Goal: Find specific page/section

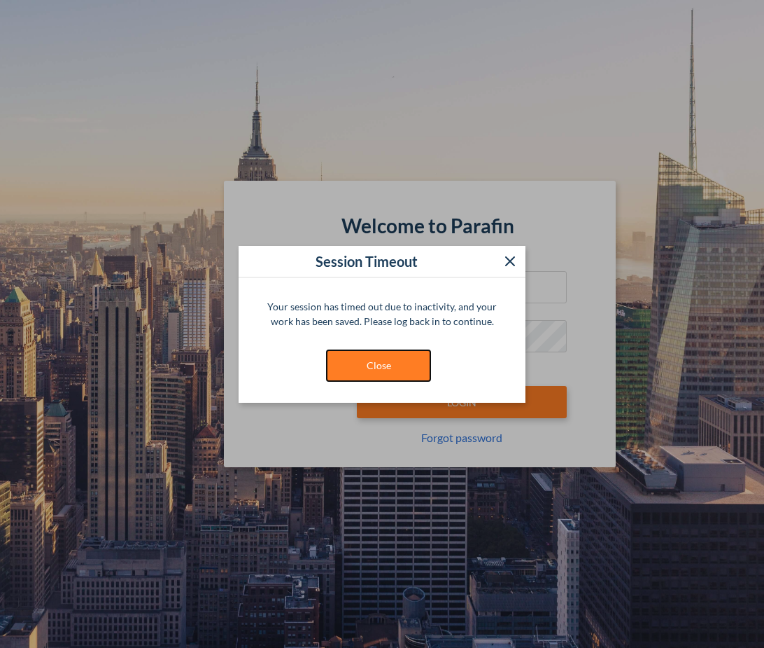
click at [389, 361] on button "Close" at bounding box center [378, 365] width 105 height 32
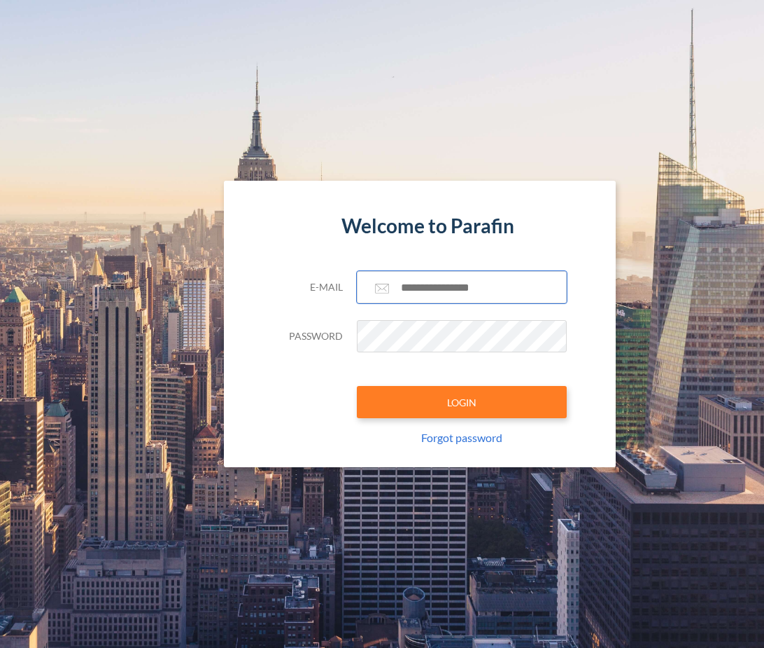
click at [479, 291] on input "text" at bounding box center [462, 287] width 210 height 32
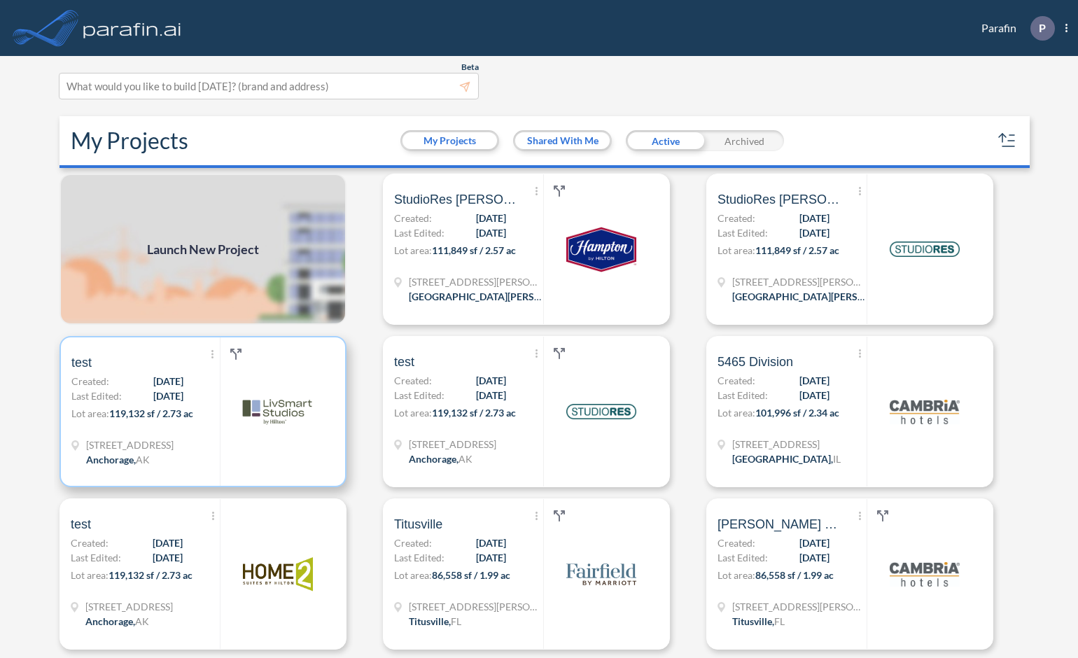
click at [197, 405] on div "Show More Created with sketchtool. Archive Reports Share a copy test Created: 0…" at bounding box center [145, 411] width 148 height 148
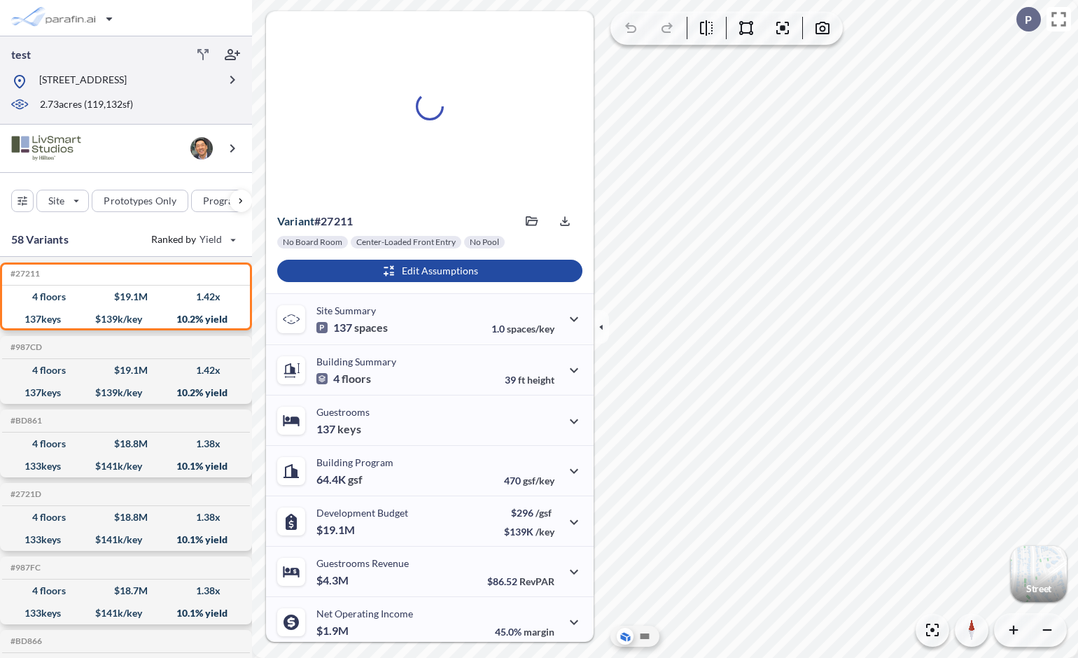
click at [127, 75] on p "[STREET_ADDRESS]" at bounding box center [83, 82] width 88 height 18
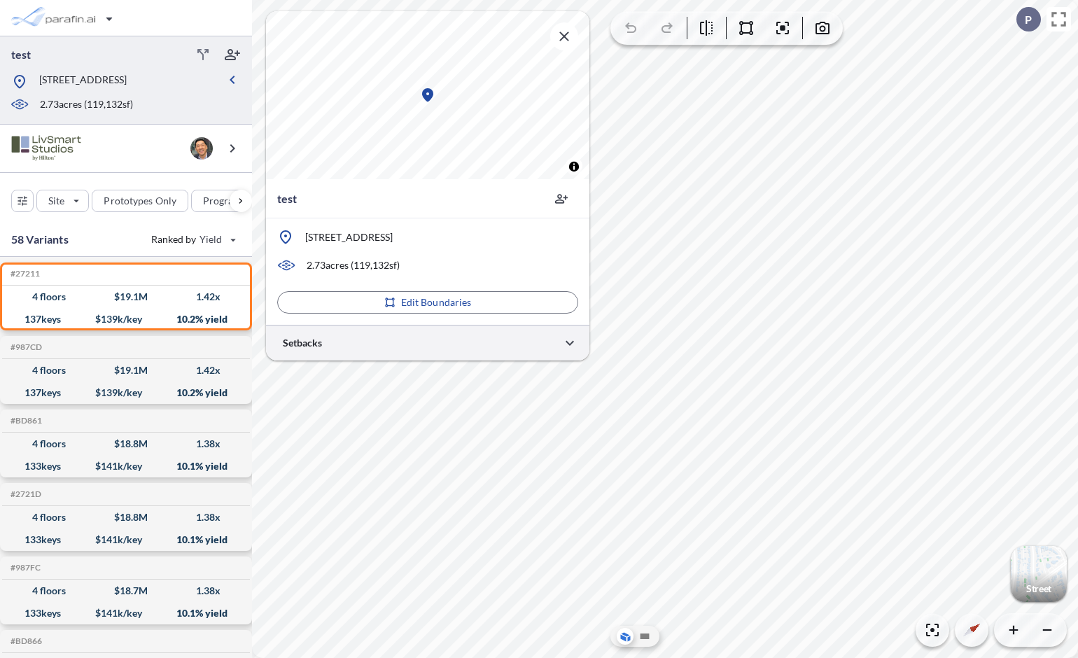
click at [445, 347] on div at bounding box center [427, 343] width 323 height 36
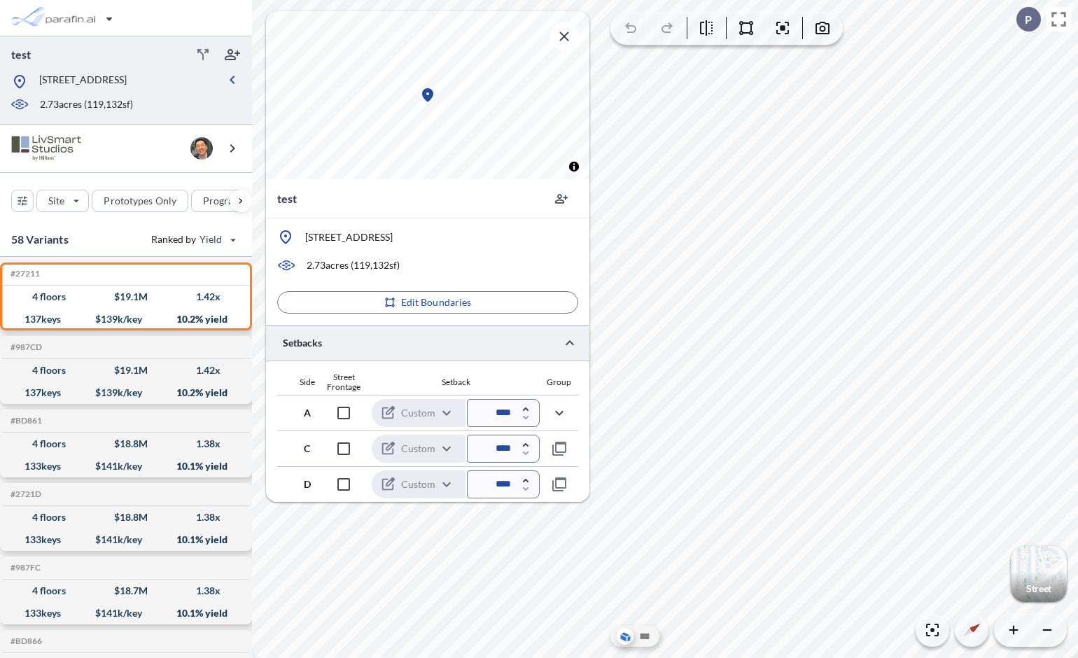
click at [446, 335] on div at bounding box center [427, 343] width 323 height 36
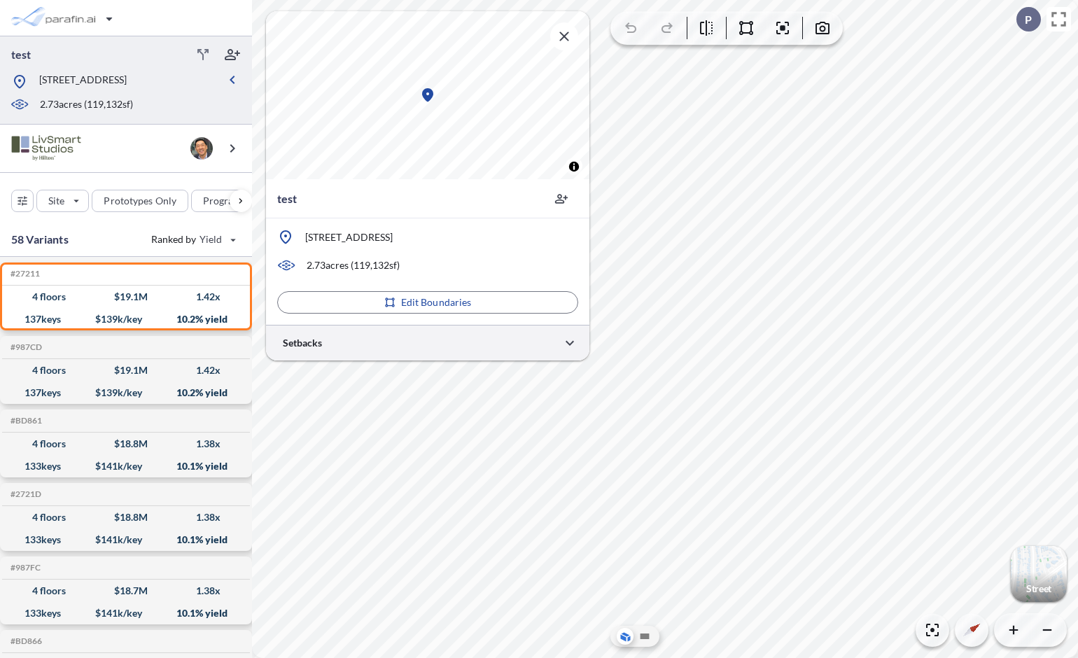
click at [446, 335] on div at bounding box center [427, 343] width 323 height 36
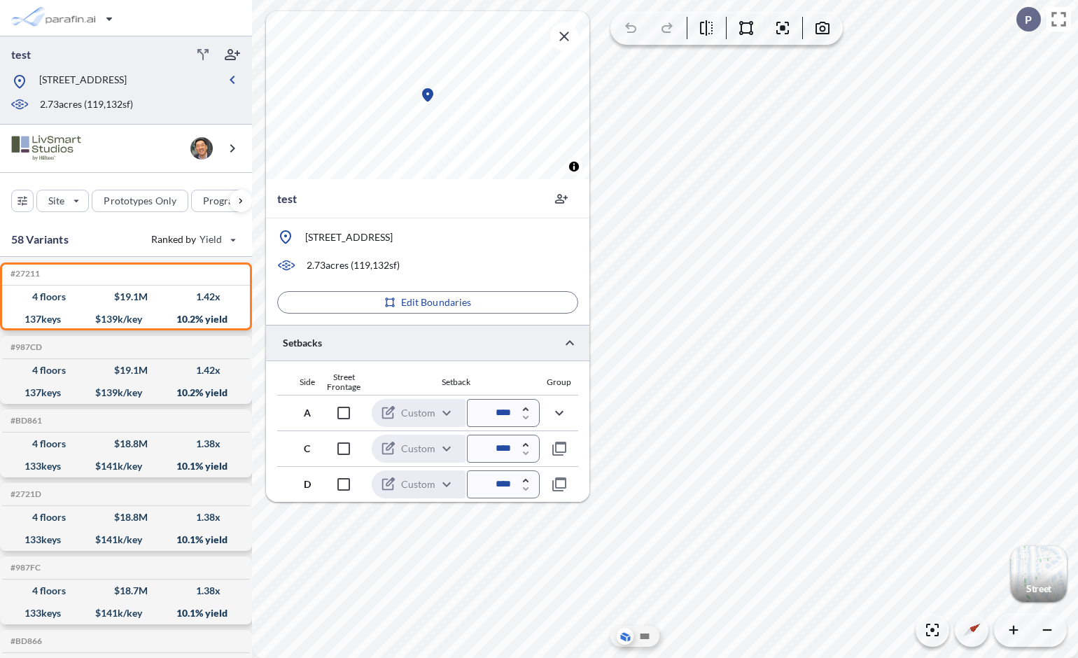
click at [445, 340] on div at bounding box center [427, 343] width 323 height 36
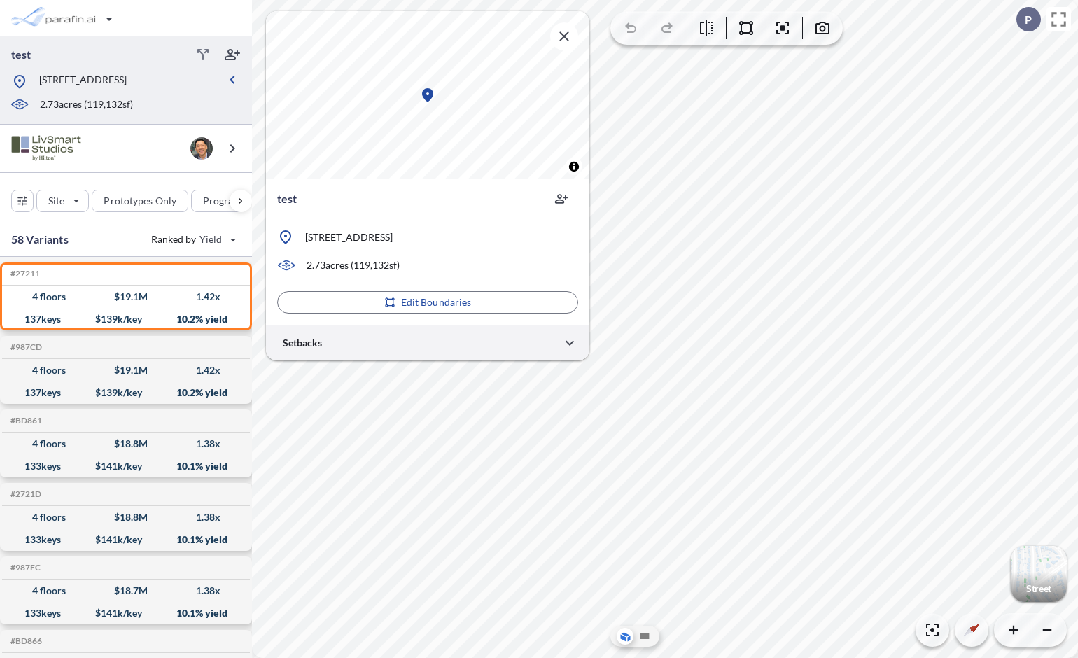
click at [445, 340] on div at bounding box center [427, 343] width 323 height 36
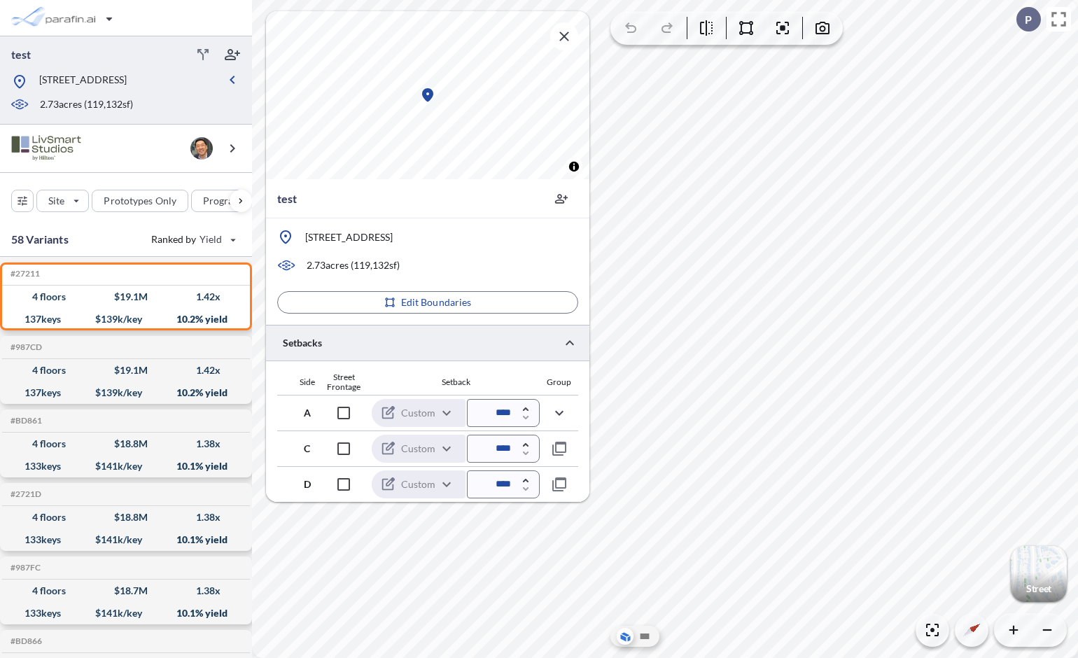
click at [445, 340] on div at bounding box center [427, 343] width 323 height 36
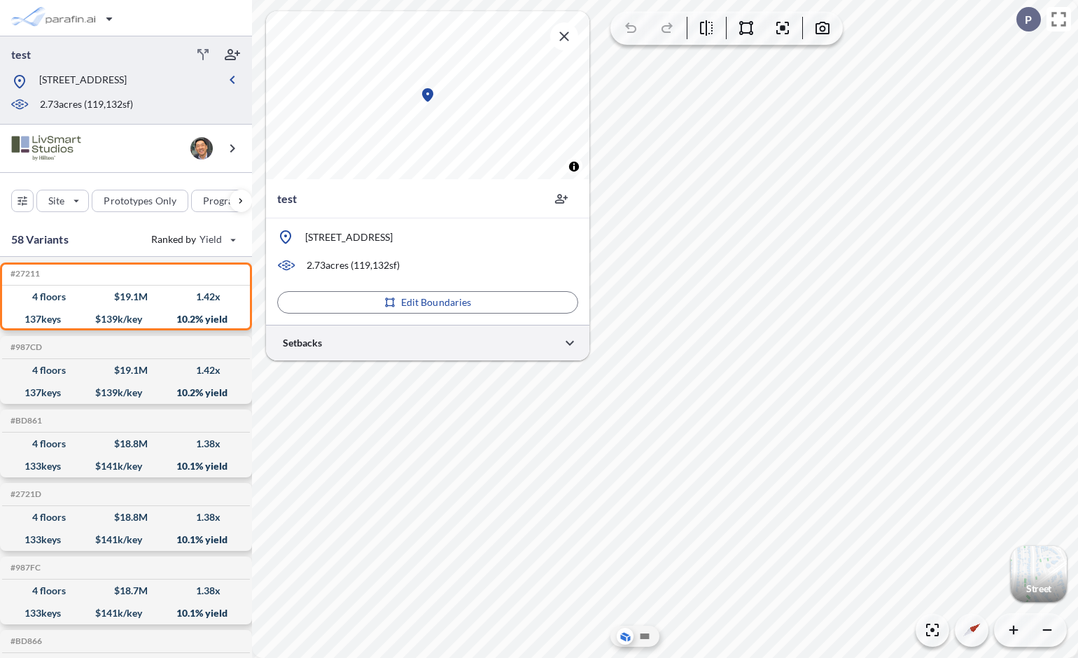
click at [447, 337] on div at bounding box center [427, 343] width 323 height 36
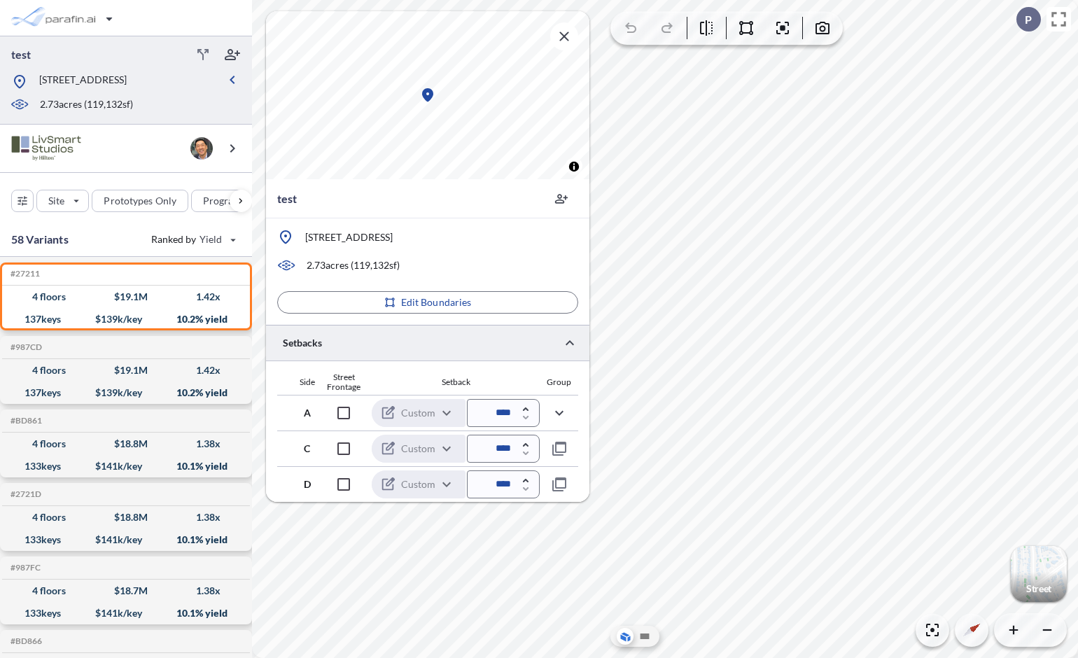
click at [461, 347] on div at bounding box center [427, 343] width 323 height 36
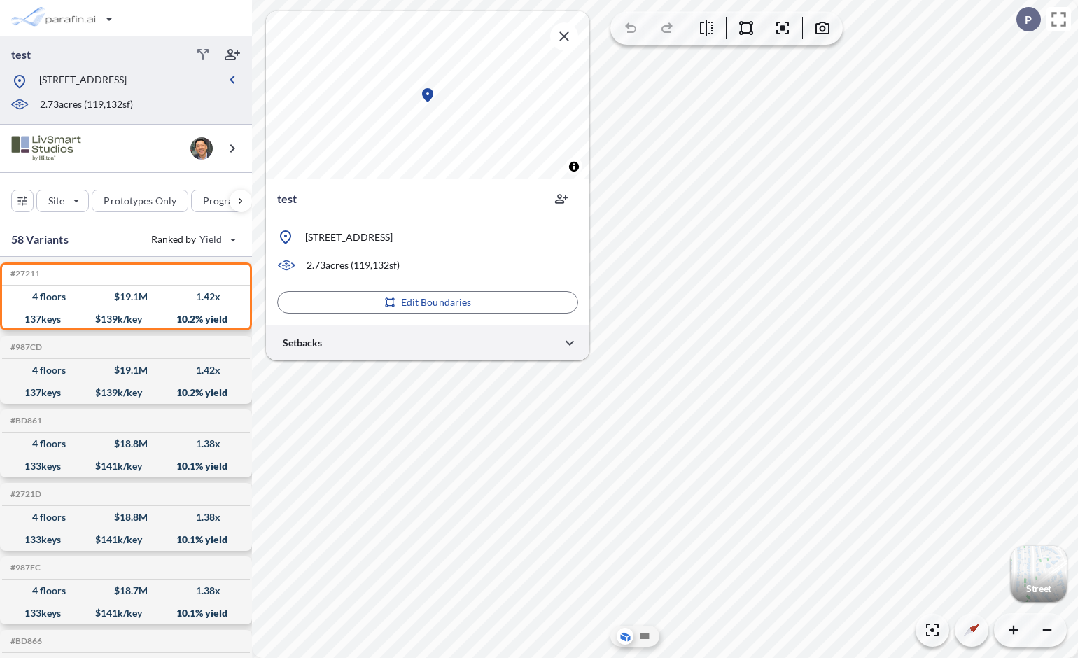
click at [461, 347] on div at bounding box center [427, 343] width 323 height 36
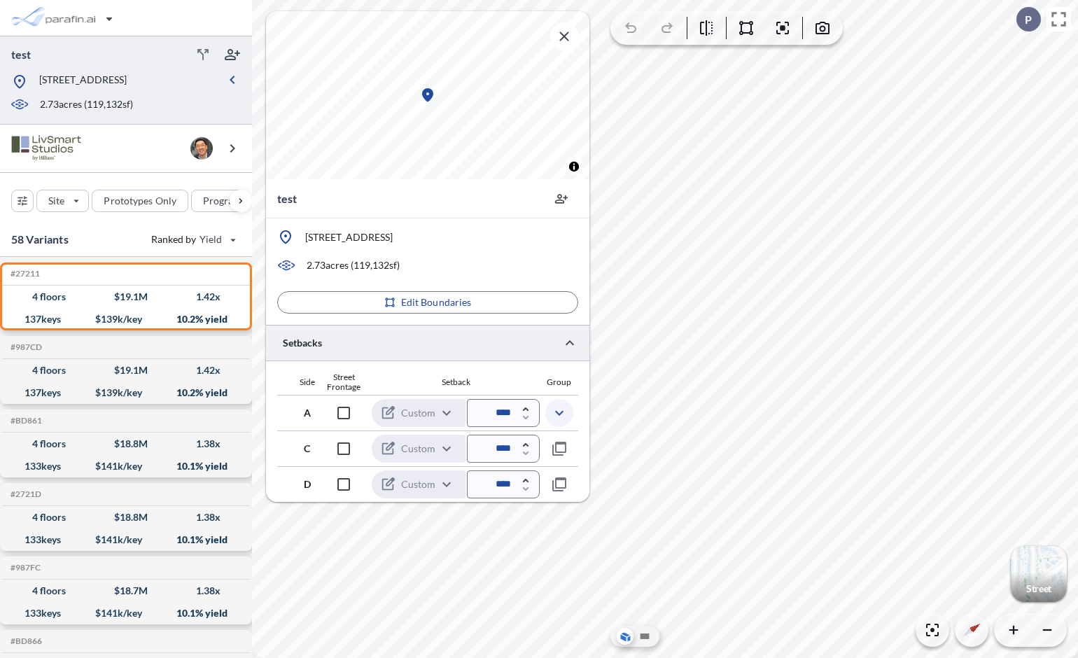
click at [557, 414] on icon "button" at bounding box center [559, 413] width 17 height 17
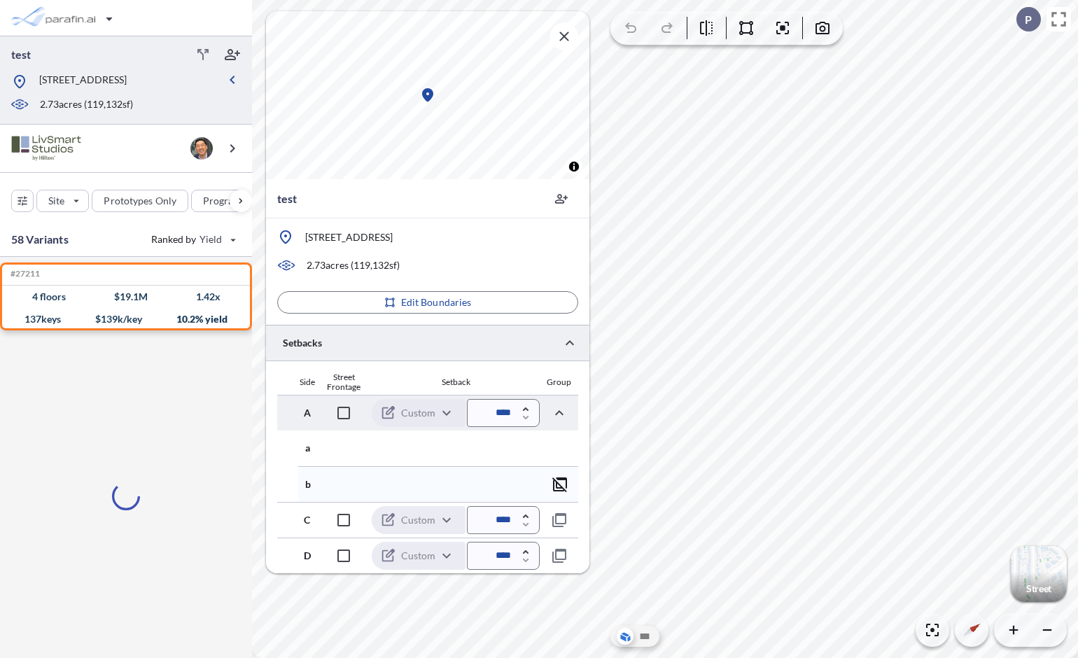
click at [562, 483] on icon "button" at bounding box center [560, 484] width 17 height 17
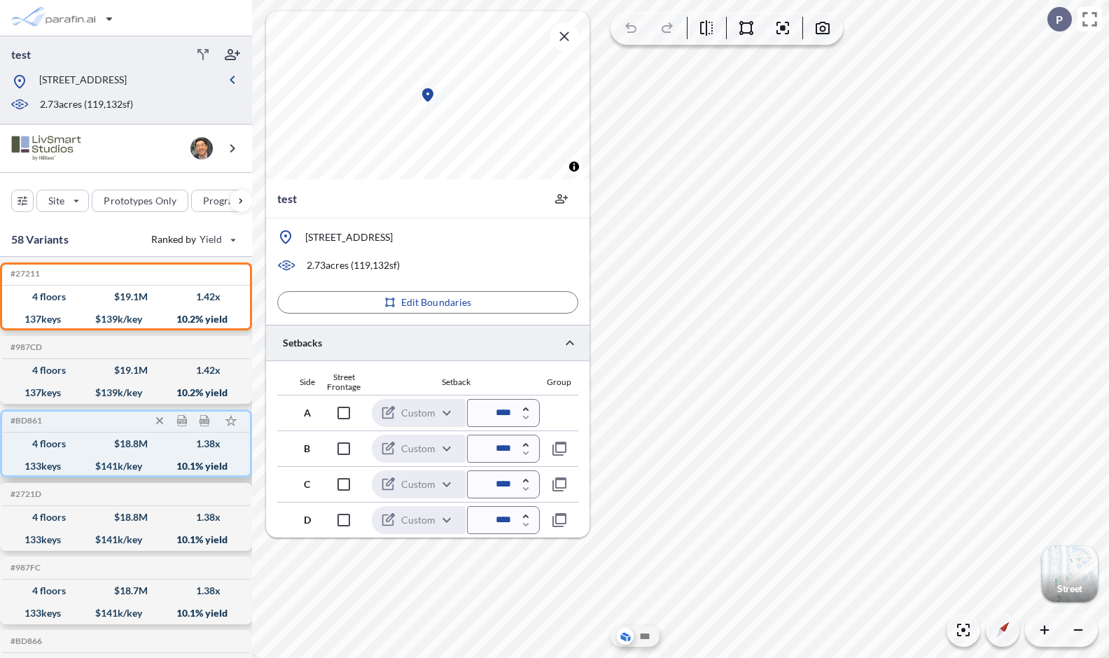
click at [111, 455] on div "133 keys $ 141 k/key 10.1 % yield" at bounding box center [126, 466] width 237 height 22
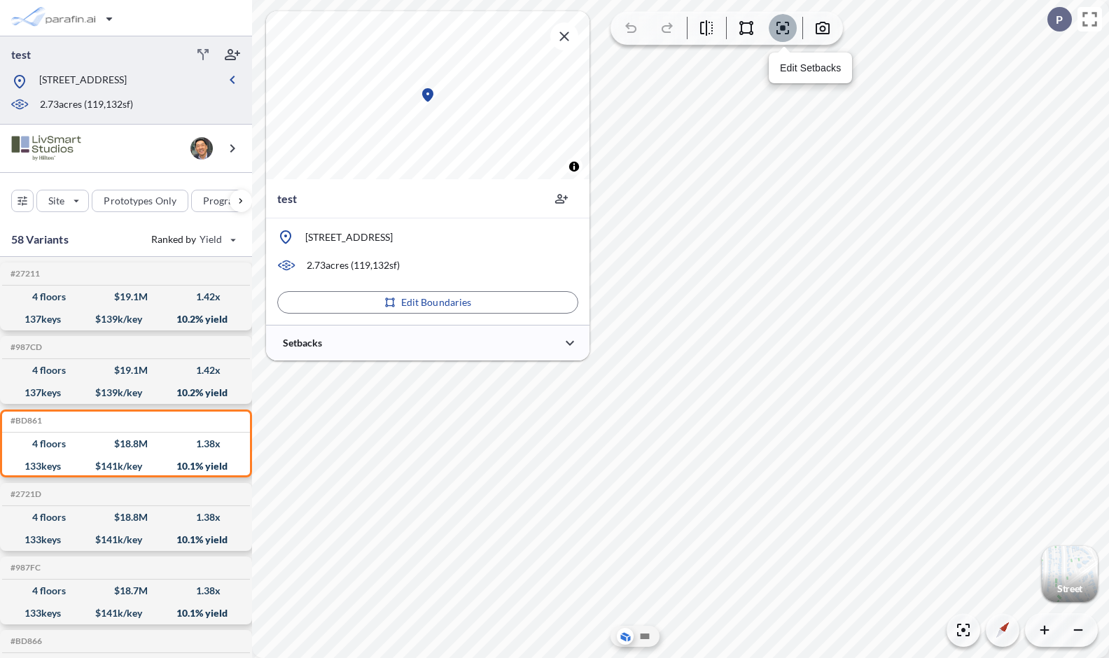
click at [792, 26] on button "button" at bounding box center [783, 28] width 28 height 28
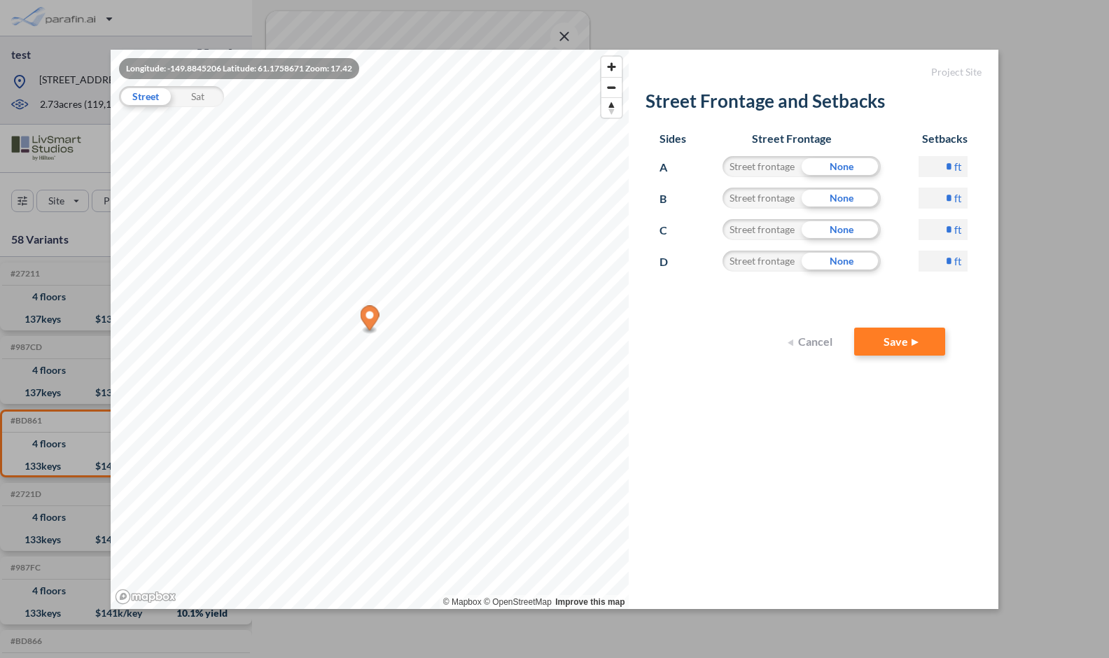
click at [818, 337] on button "Cancel" at bounding box center [812, 342] width 56 height 28
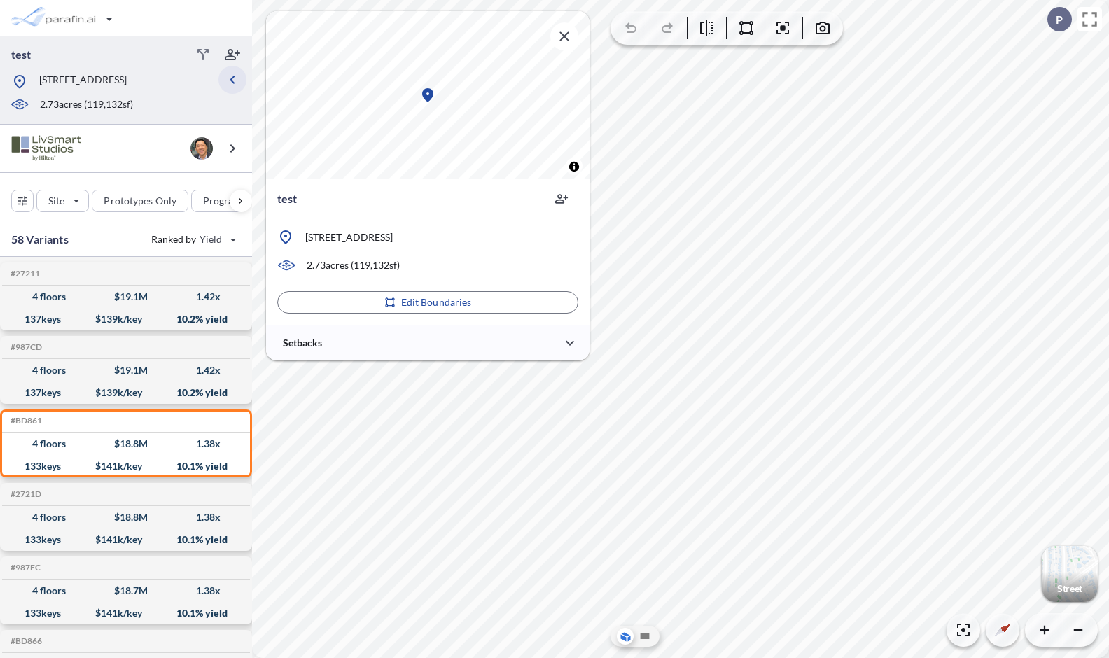
click at [239, 81] on icon "button" at bounding box center [232, 79] width 17 height 17
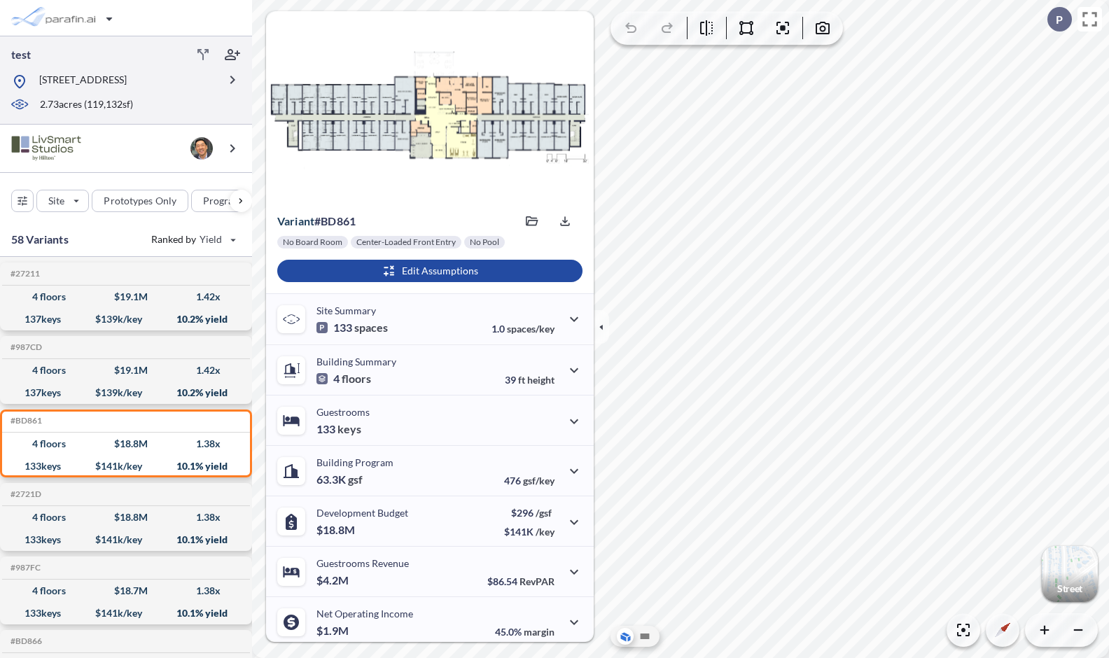
click at [210, 82] on div "[STREET_ADDRESS]" at bounding box center [114, 82] width 207 height 18
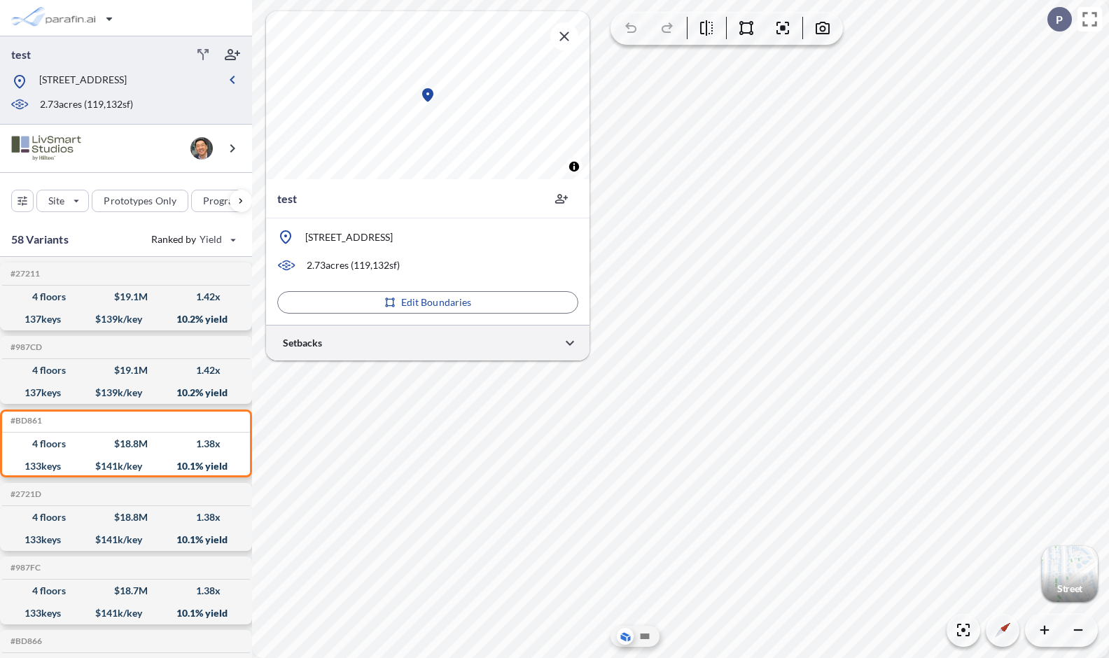
click at [453, 344] on div at bounding box center [427, 343] width 323 height 36
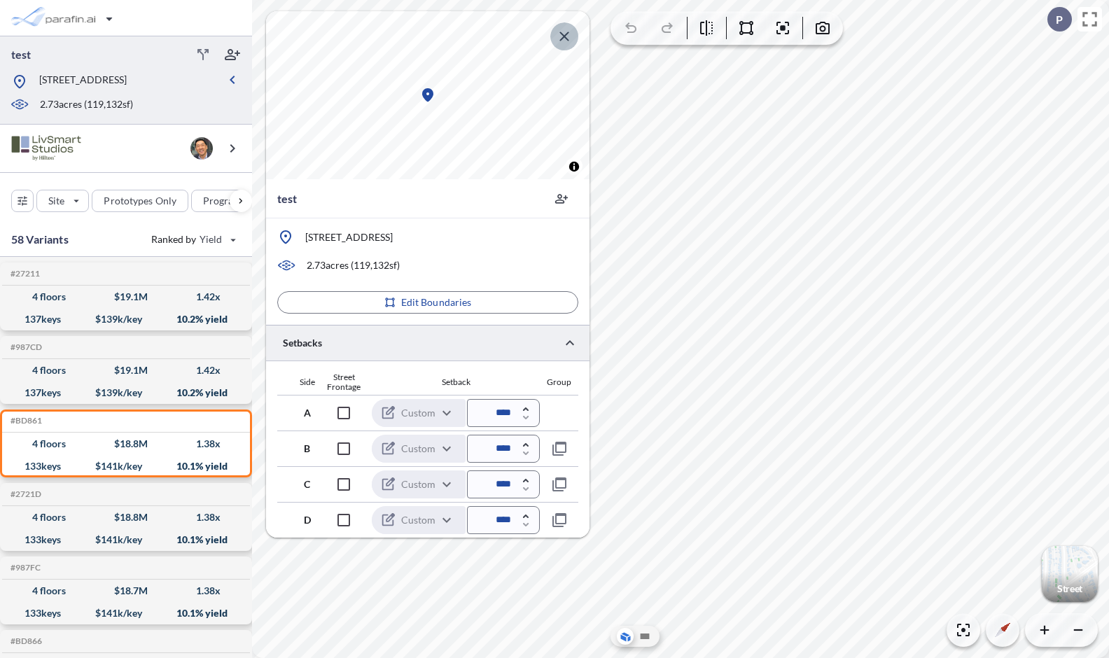
click at [566, 35] on icon "button" at bounding box center [564, 36] width 17 height 17
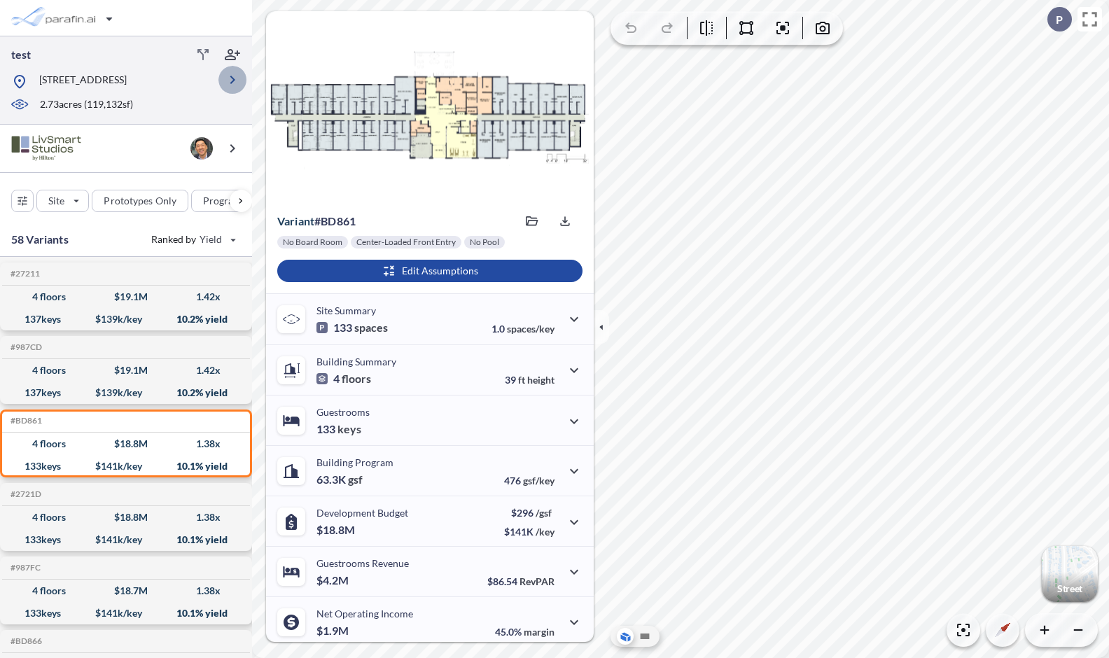
click at [235, 81] on icon "button" at bounding box center [232, 79] width 17 height 17
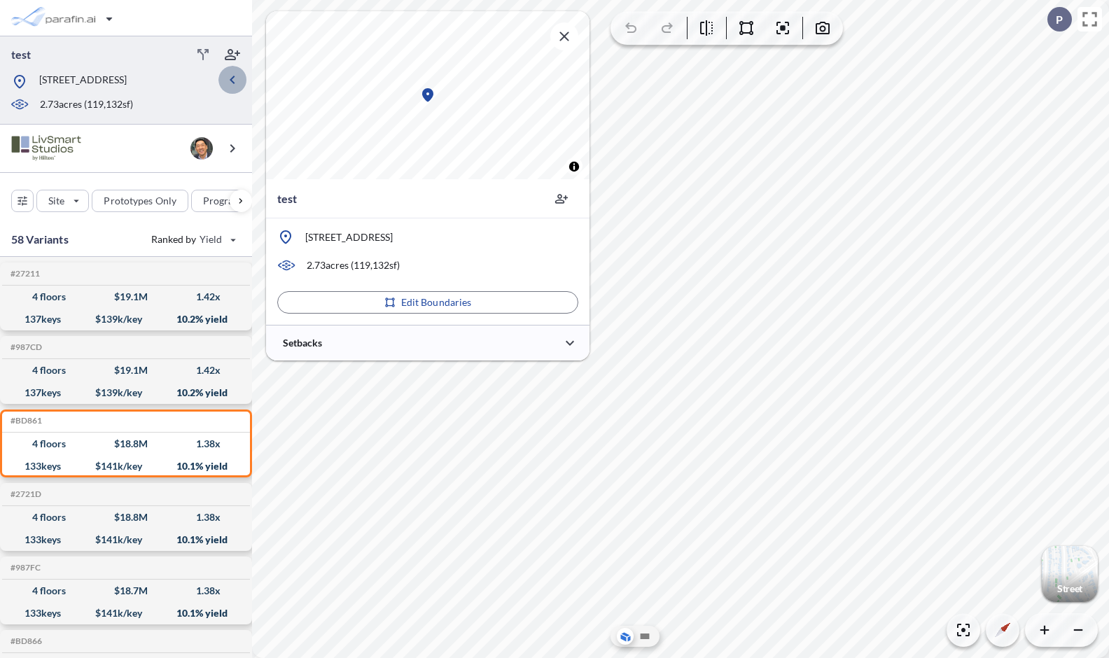
click at [230, 78] on icon "button" at bounding box center [232, 79] width 17 height 17
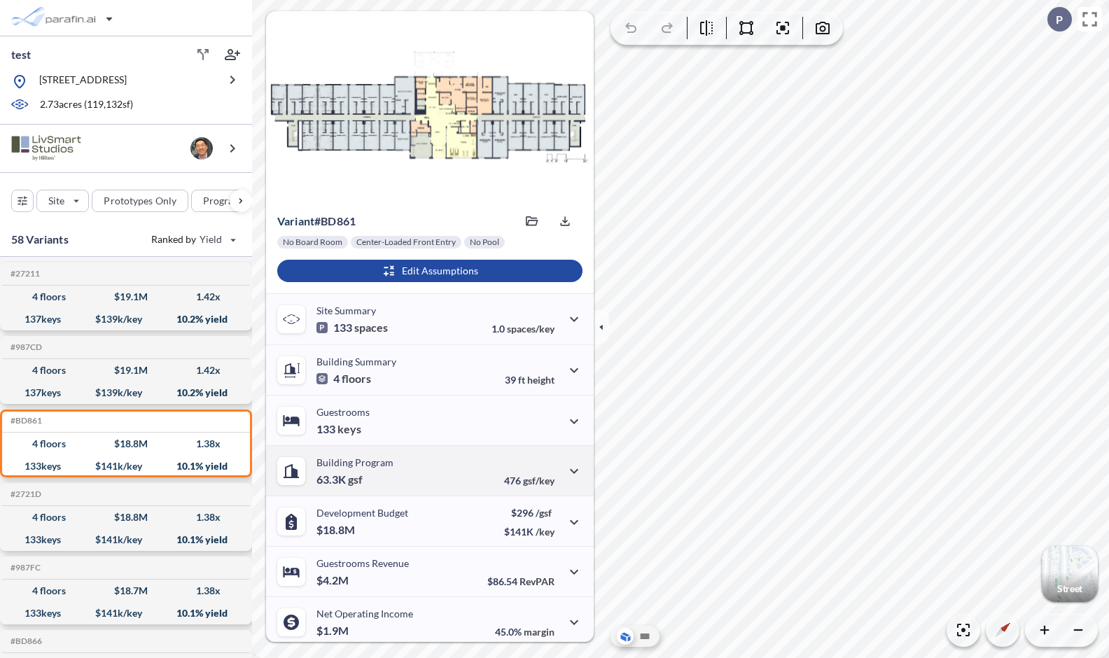
scroll to position [55, 0]
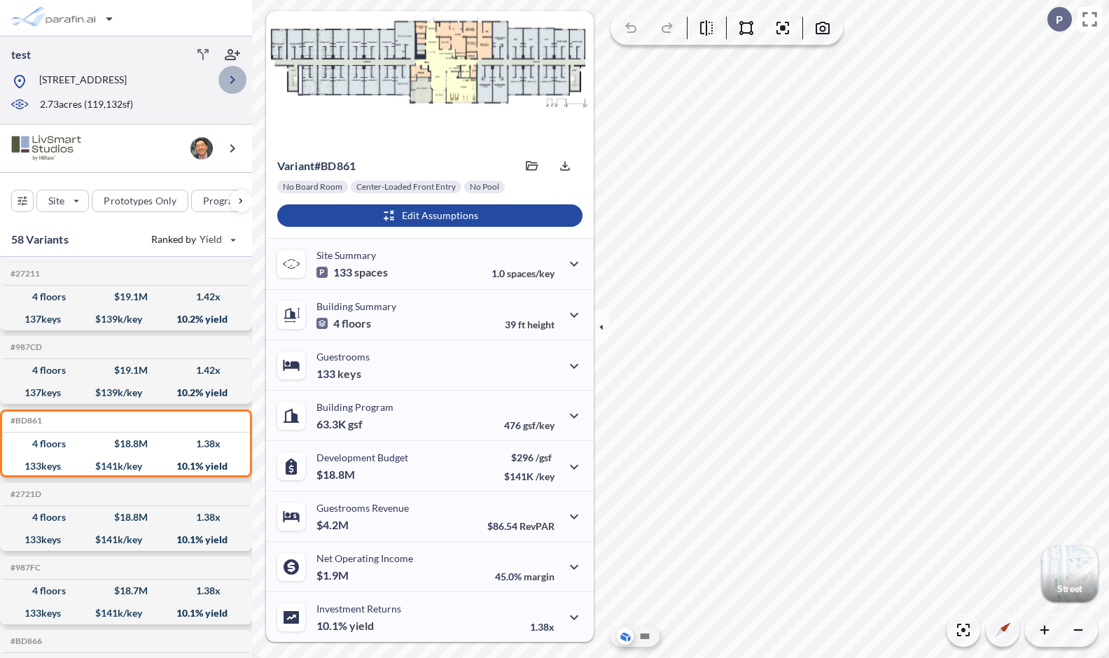
click at [230, 83] on icon "button" at bounding box center [232, 80] width 5 height 8
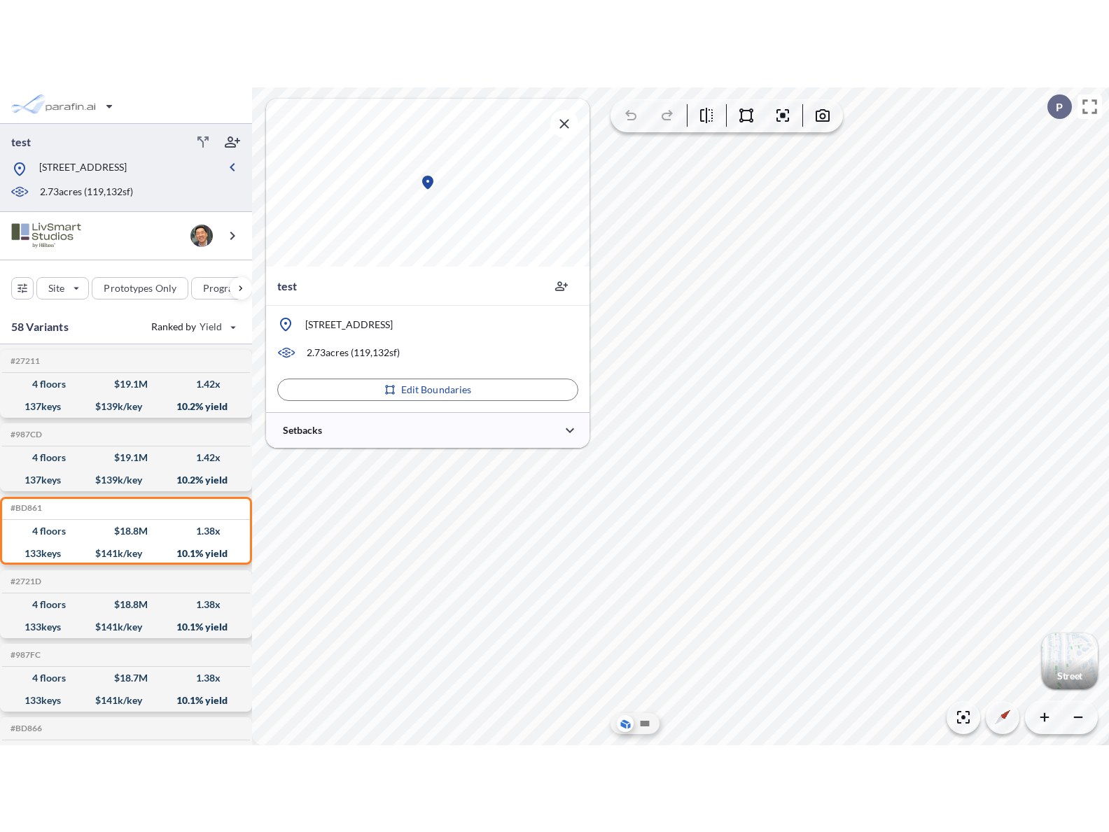
scroll to position [0, 0]
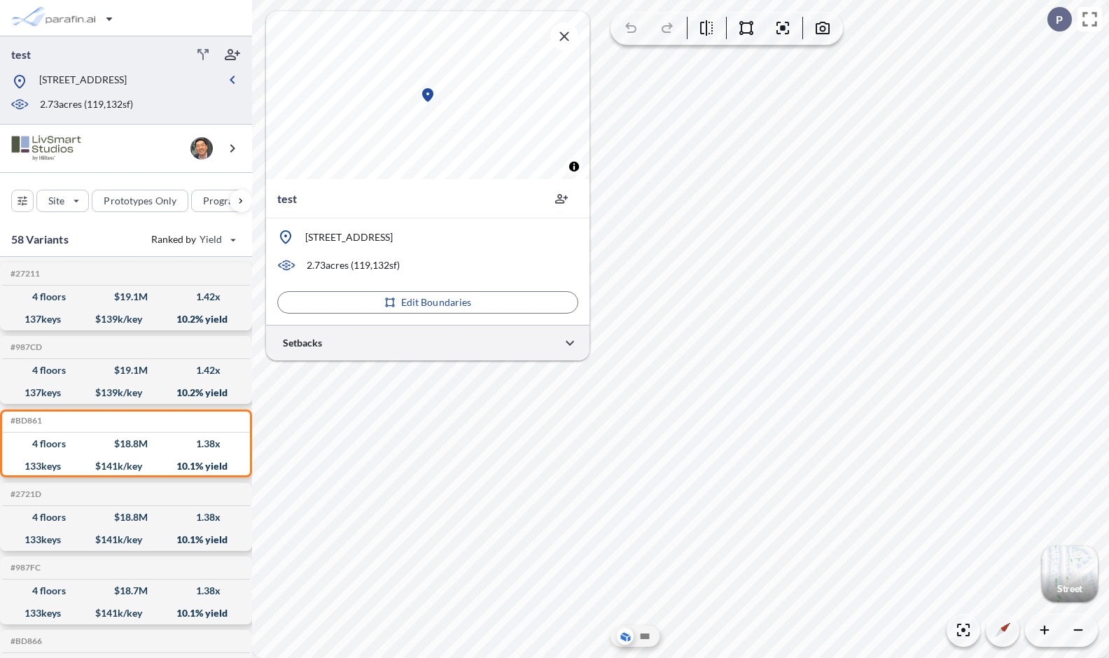
click at [496, 346] on div at bounding box center [427, 343] width 323 height 36
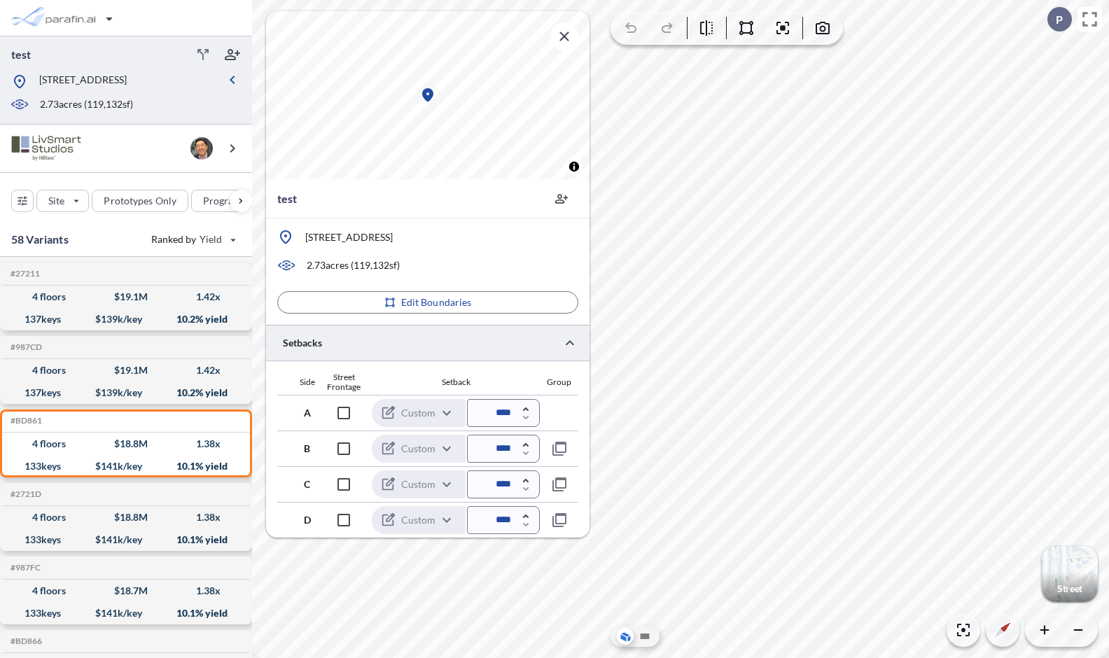
click at [494, 337] on div at bounding box center [427, 343] width 323 height 36
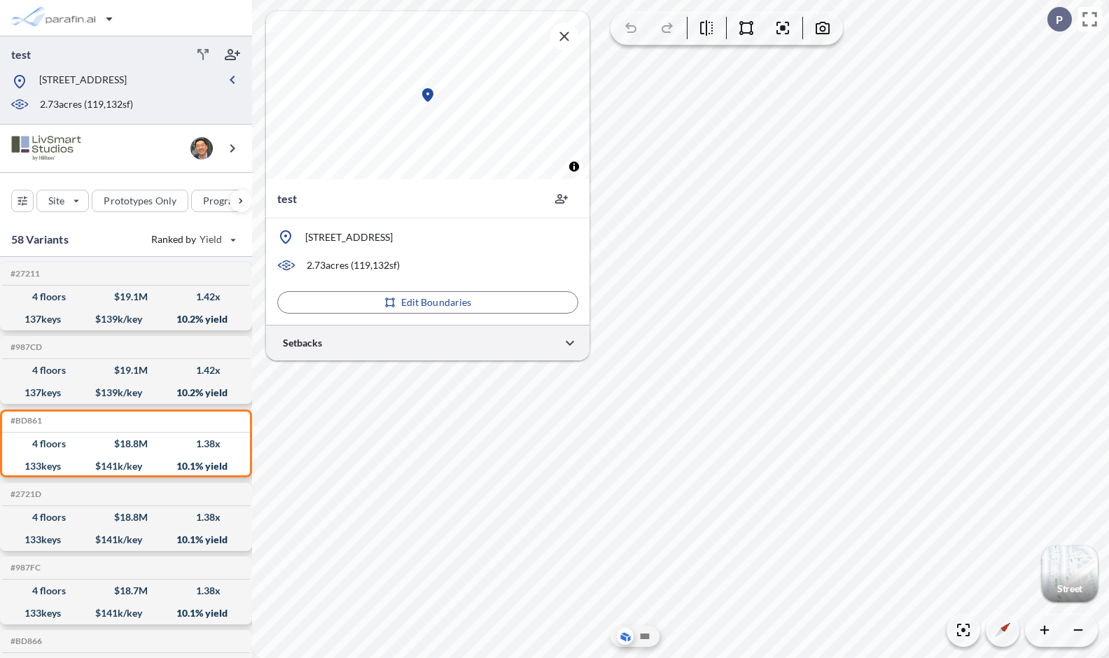
click at [494, 337] on div at bounding box center [427, 343] width 323 height 36
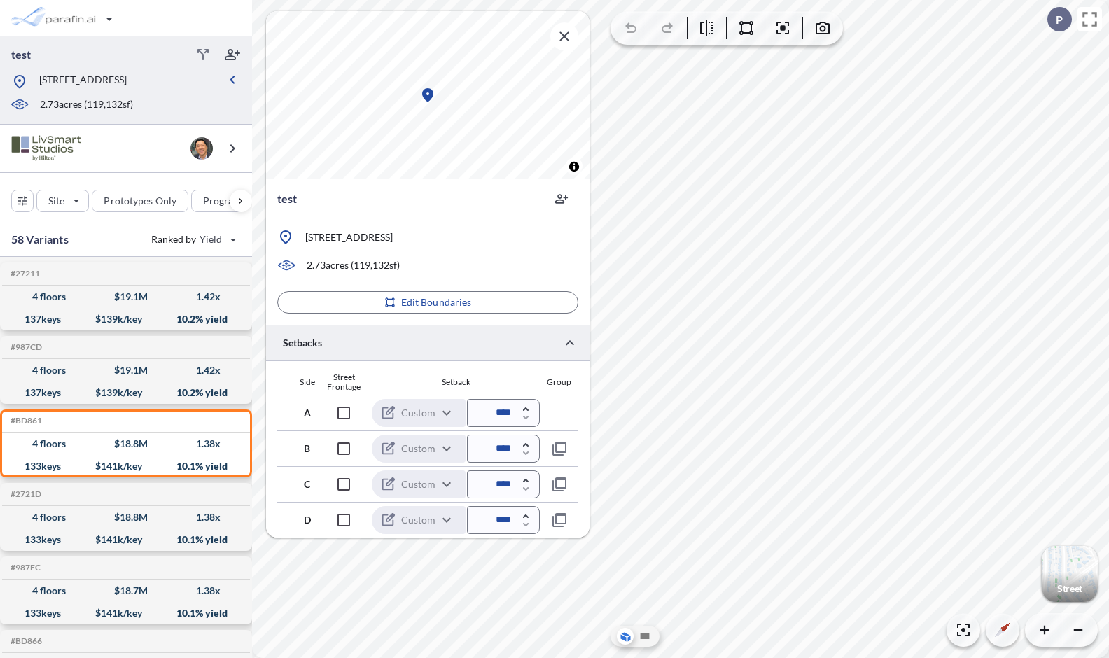
click at [494, 337] on div at bounding box center [427, 343] width 323 height 36
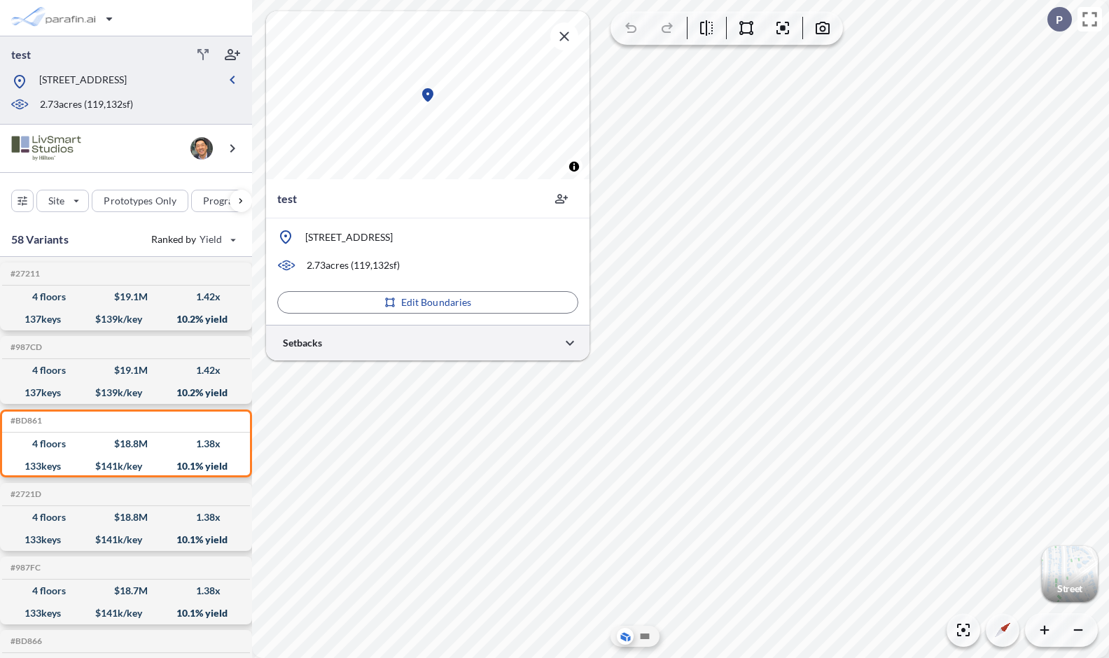
click at [494, 337] on div at bounding box center [427, 343] width 323 height 36
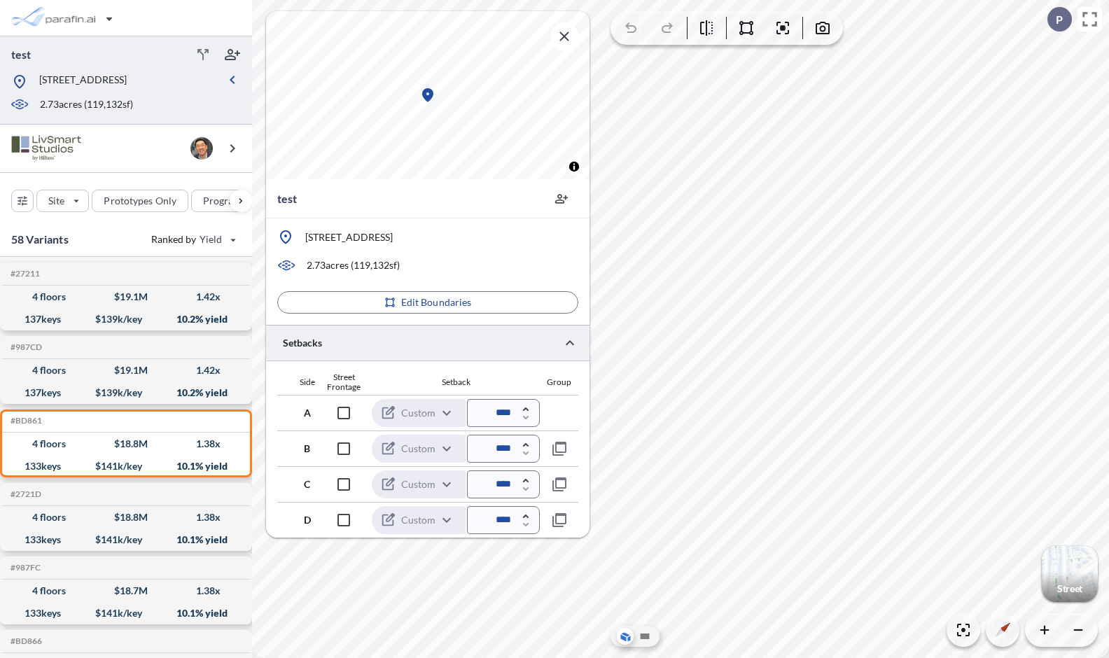
click at [467, 342] on div at bounding box center [427, 343] width 323 height 36
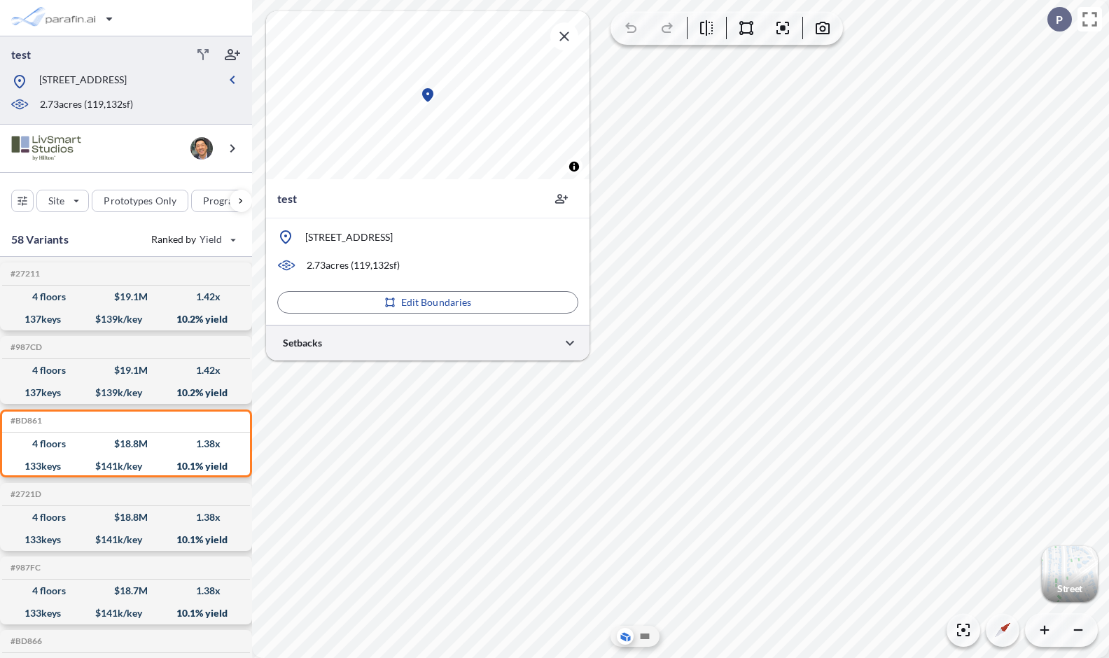
click at [467, 342] on div at bounding box center [427, 343] width 323 height 36
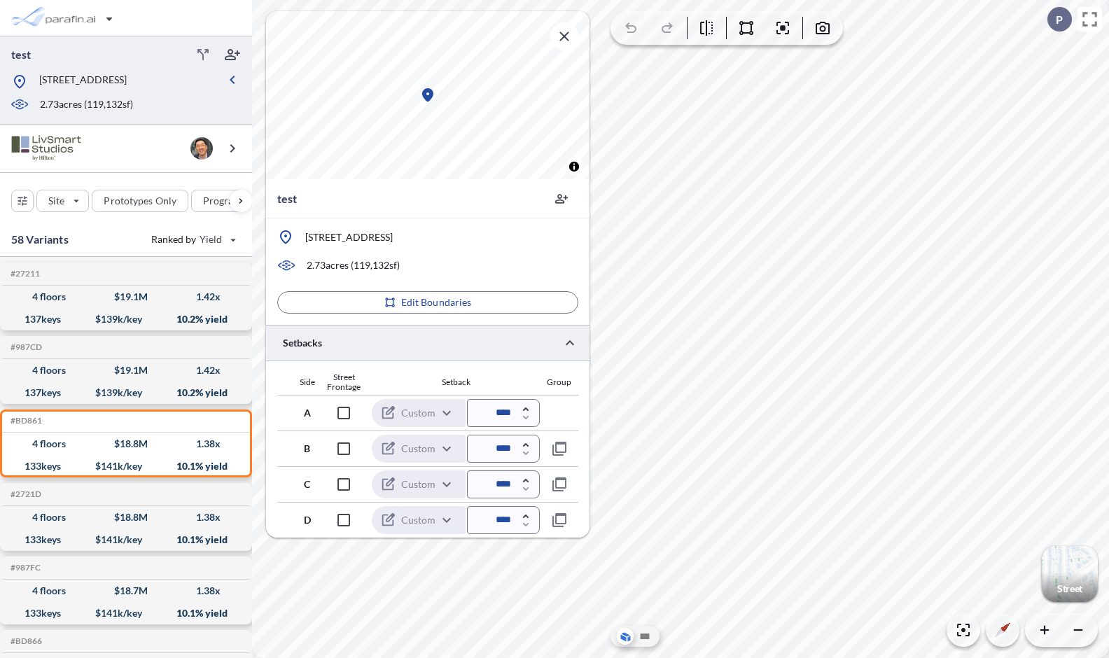
click at [467, 342] on div at bounding box center [427, 343] width 323 height 36
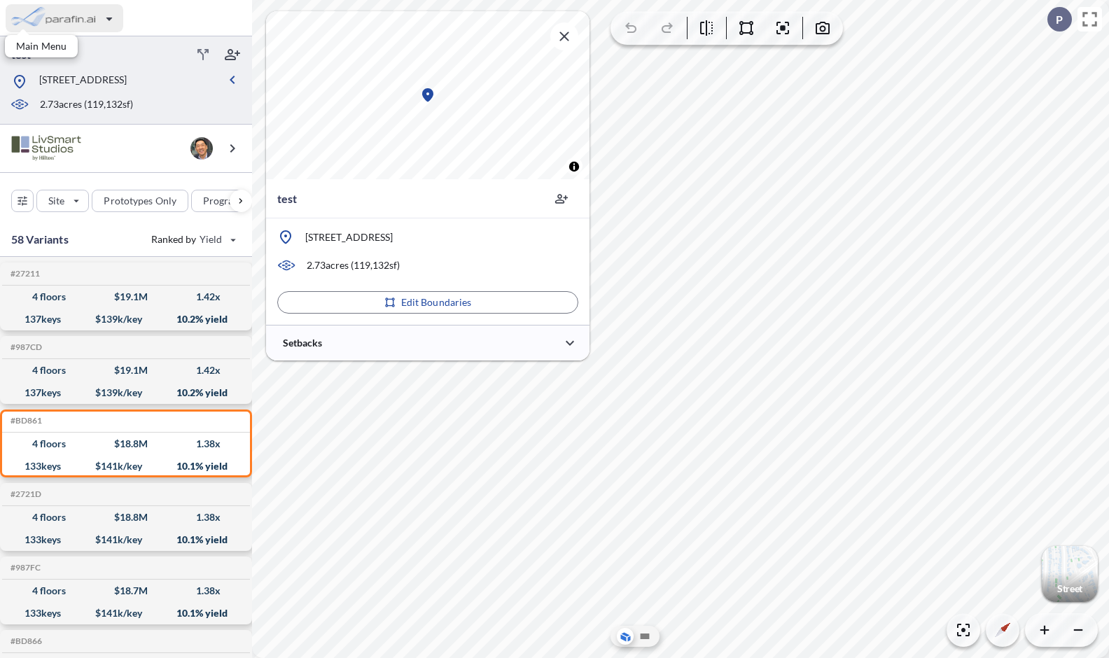
click at [89, 19] on div "button" at bounding box center [65, 18] width 118 height 28
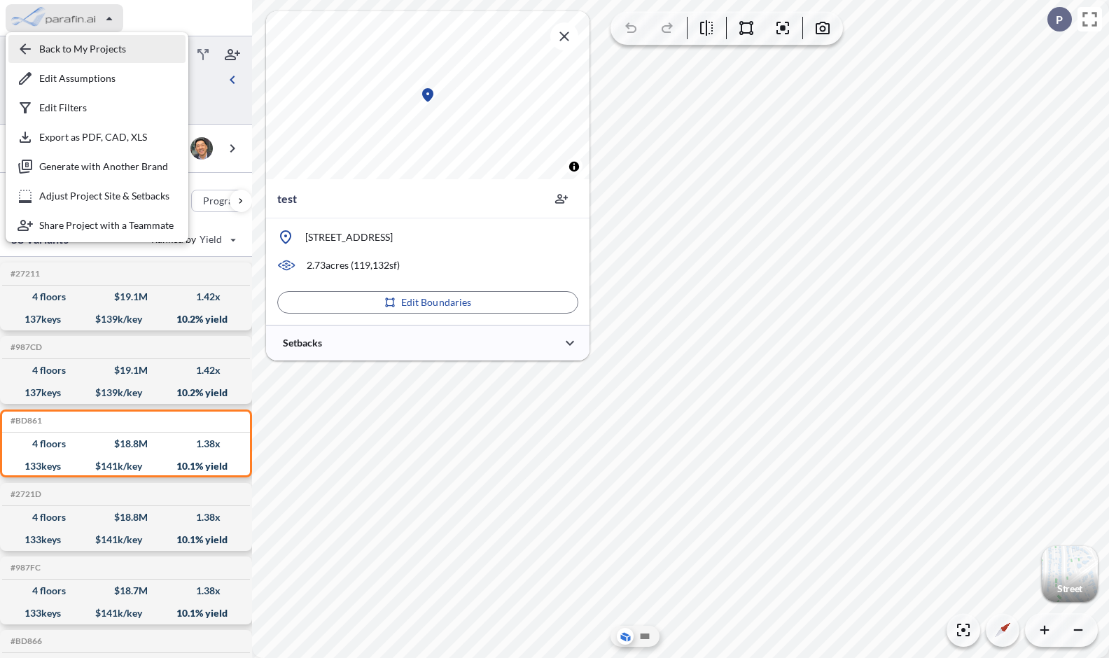
click at [104, 48] on div "button" at bounding box center [96, 49] width 177 height 28
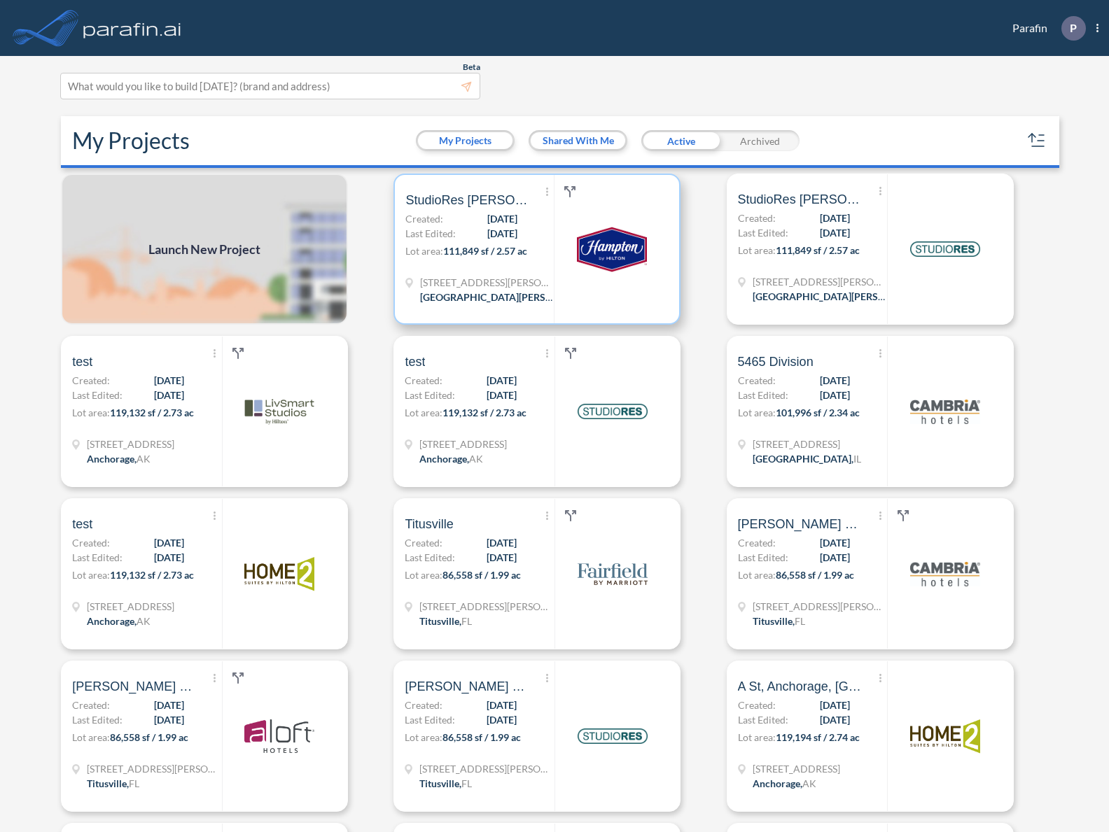
click at [525, 258] on p "Lot area: 111,849 sf / 2.57 ac" at bounding box center [479, 254] width 148 height 20
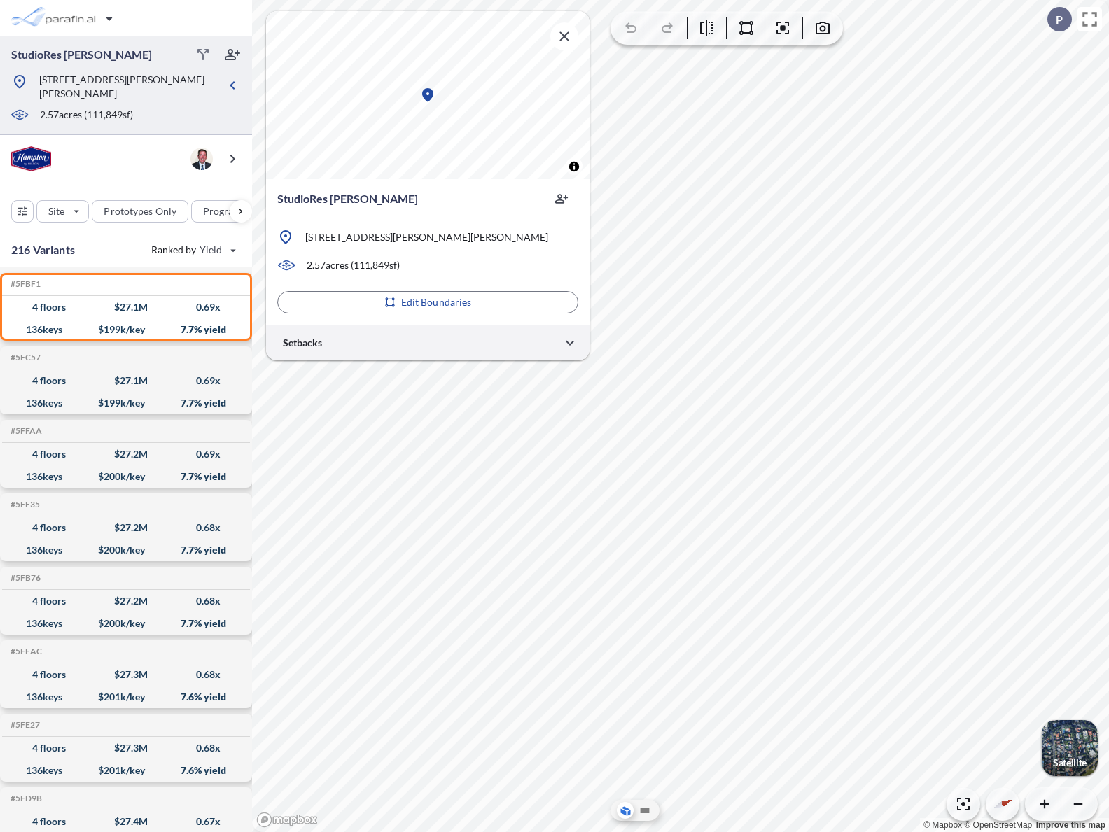
click at [391, 347] on div at bounding box center [427, 343] width 323 height 36
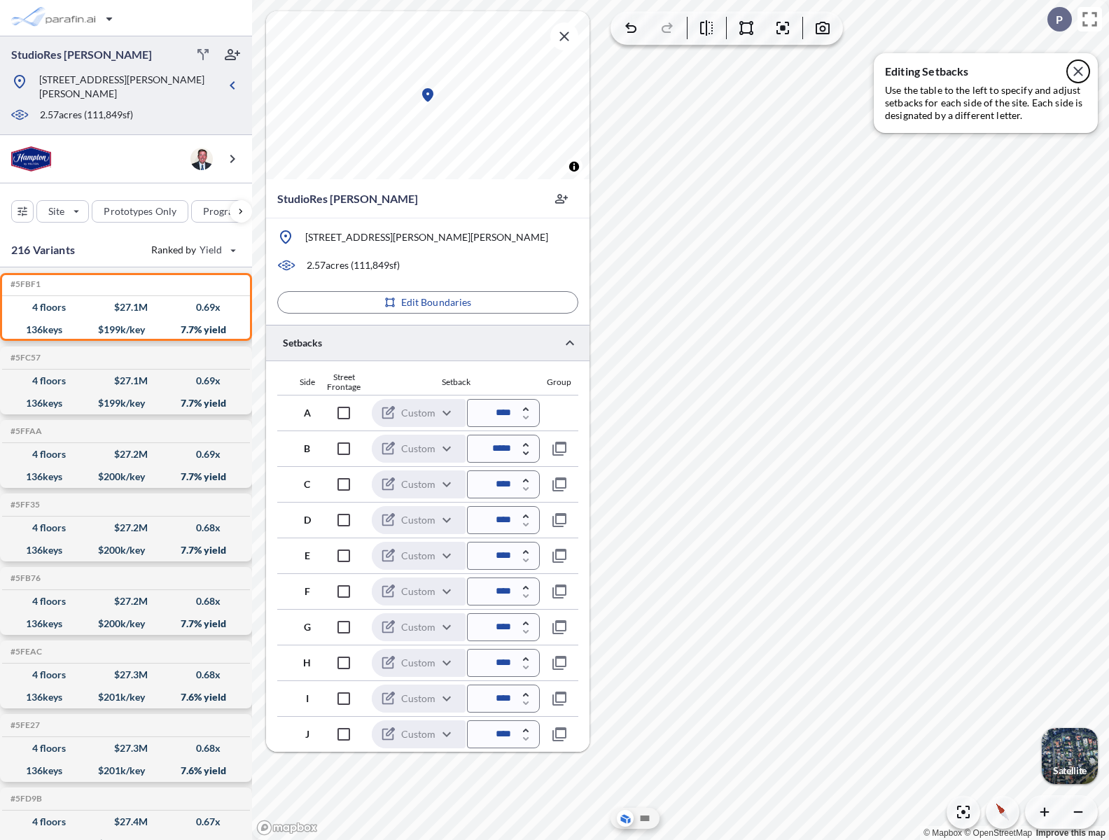
click at [1080, 78] on icon "button" at bounding box center [1078, 71] width 17 height 17
click at [348, 345] on div at bounding box center [427, 343] width 323 height 36
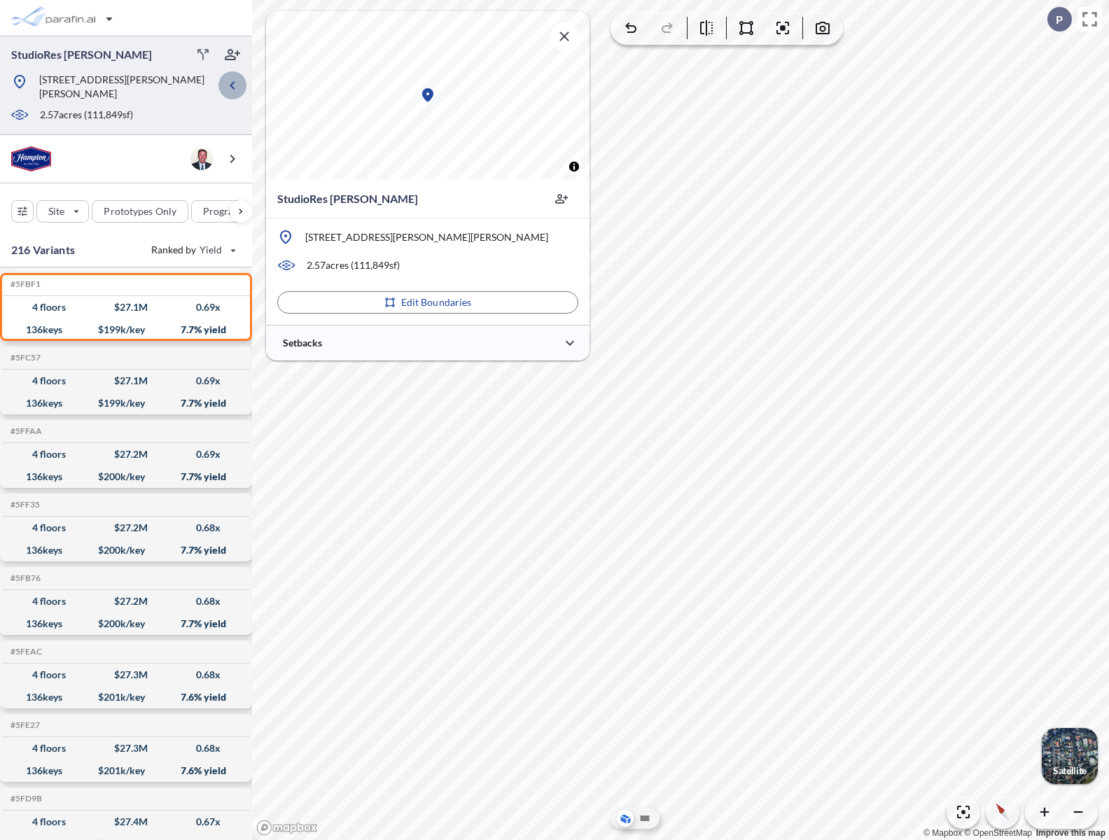
click at [230, 79] on icon "button" at bounding box center [232, 85] width 17 height 17
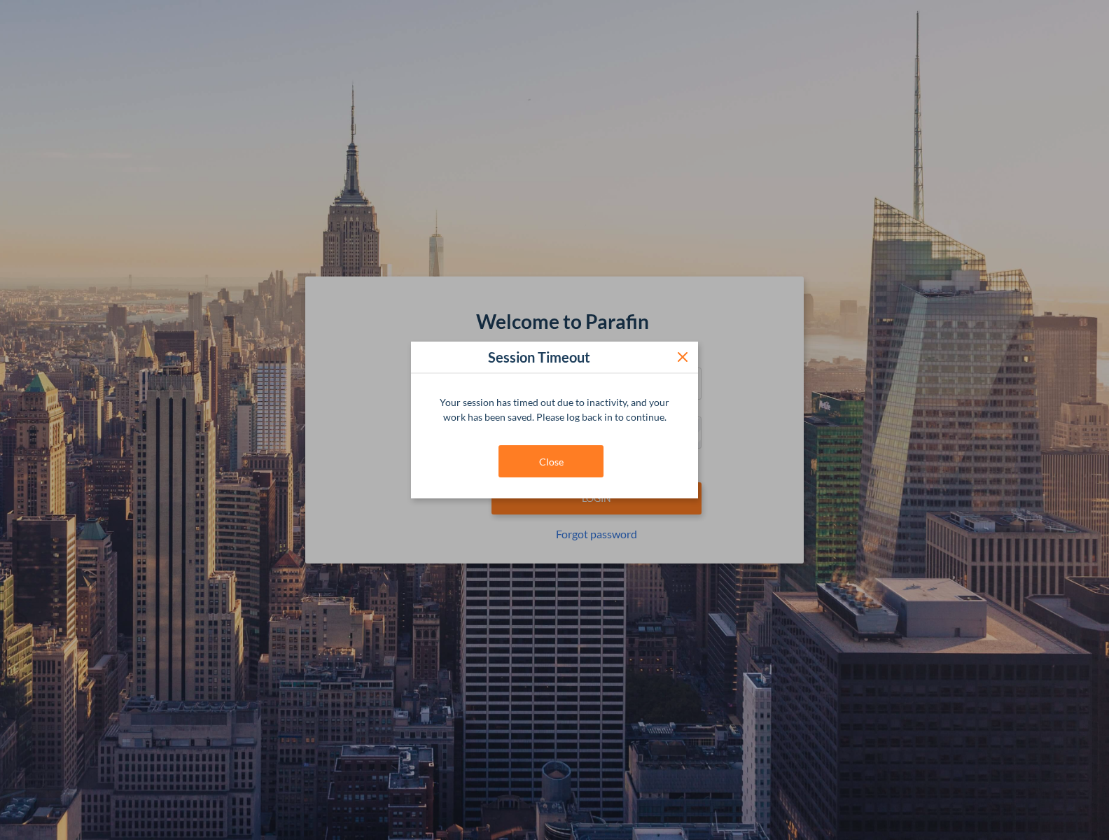
click at [687, 356] on icon at bounding box center [682, 357] width 17 height 17
